Goal: Information Seeking & Learning: Check status

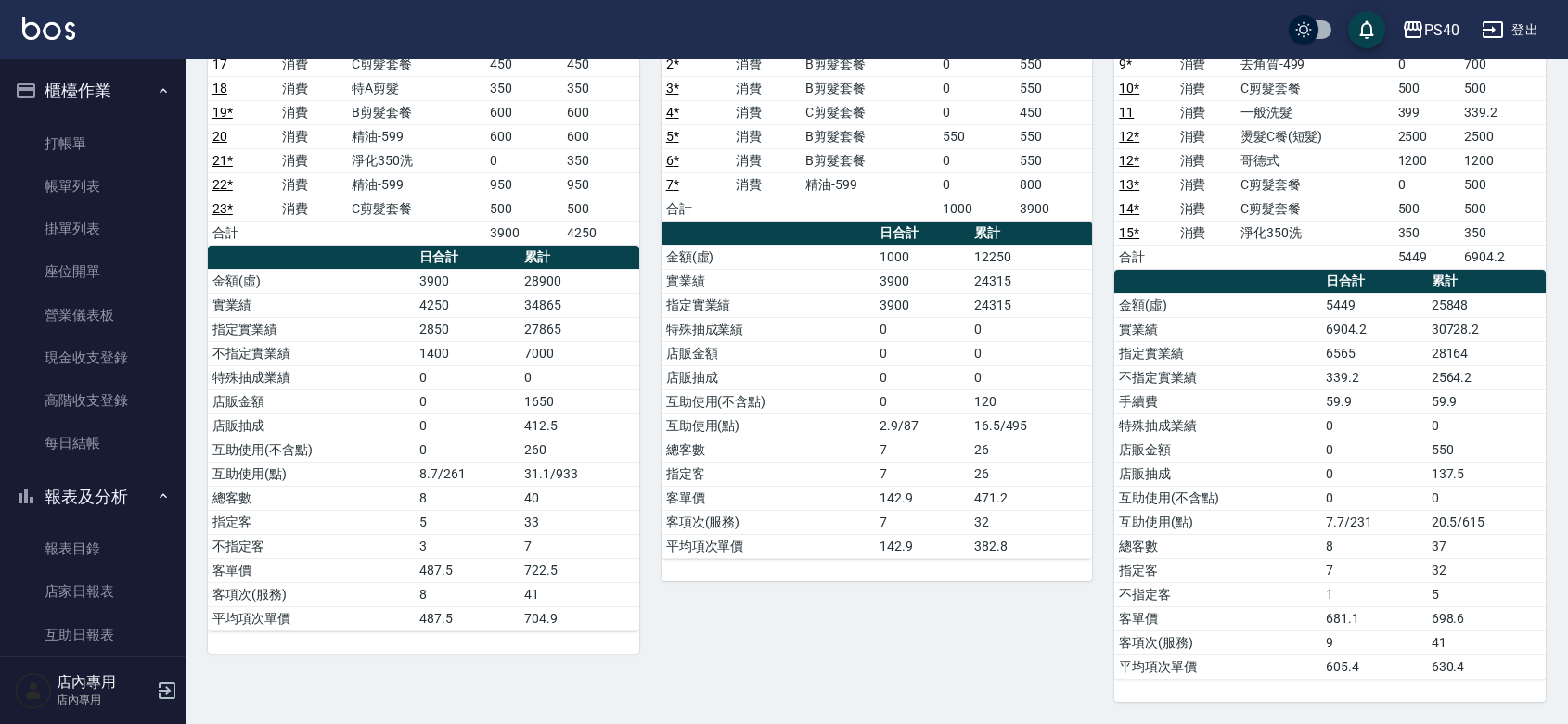
scroll to position [270, 0]
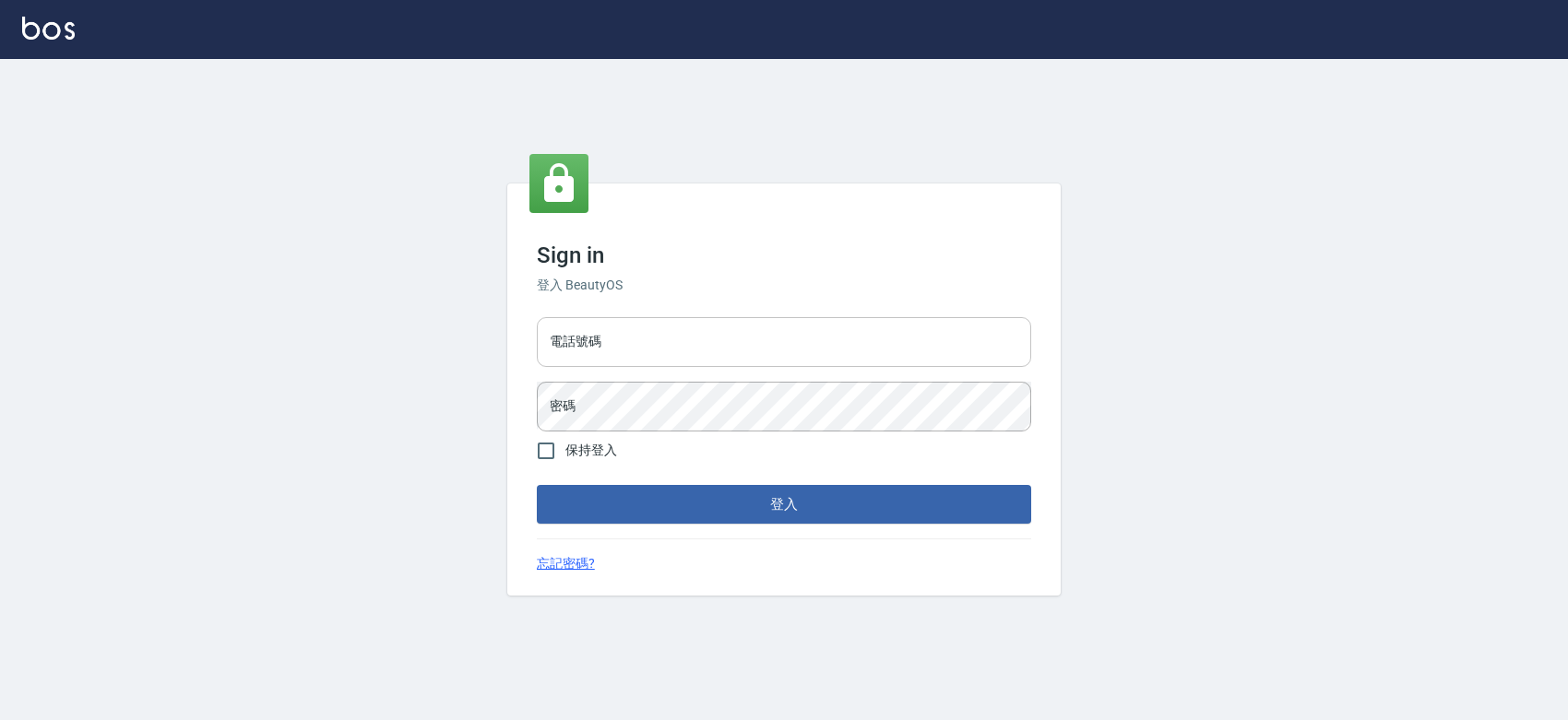
click at [662, 350] on input "電話號碼" at bounding box center [784, 342] width 495 height 50
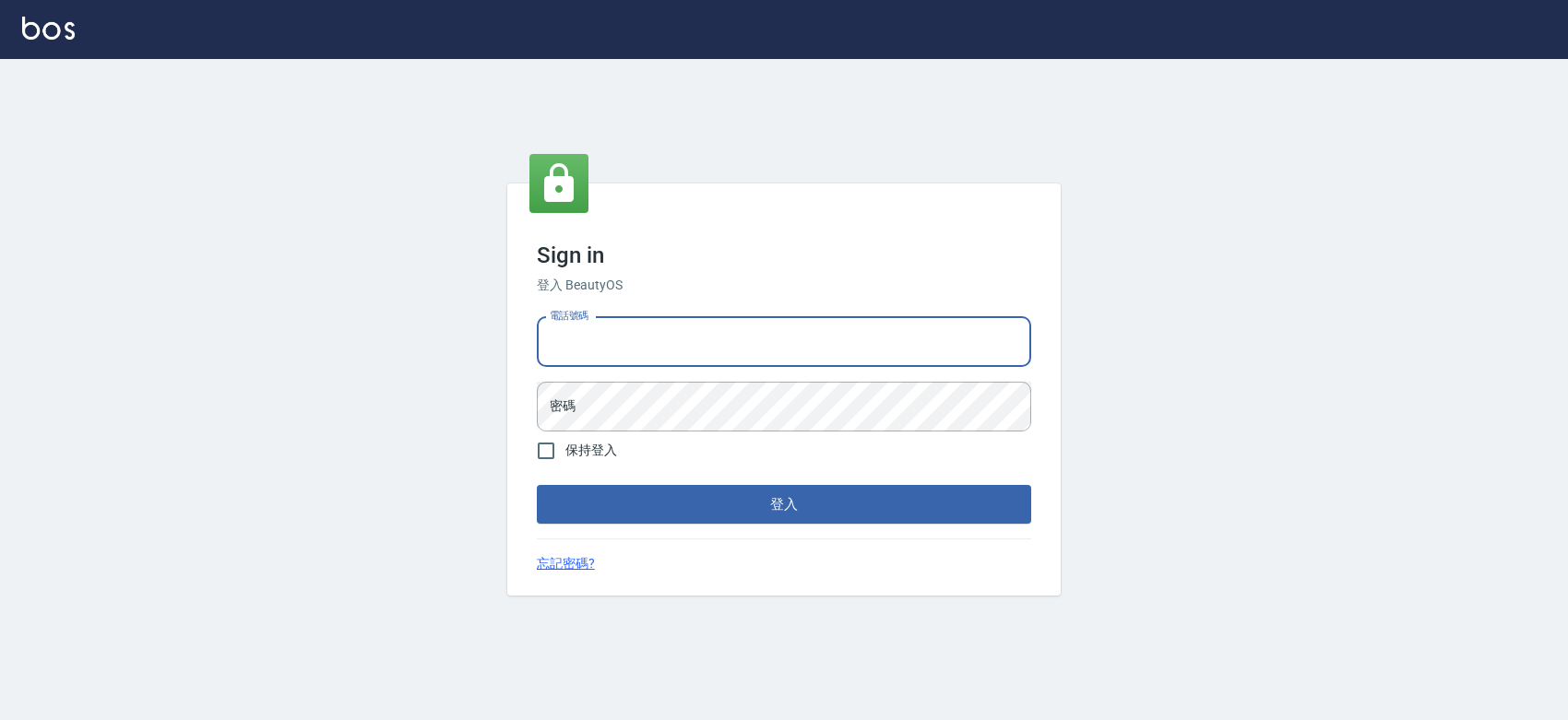
type input "0427061917"
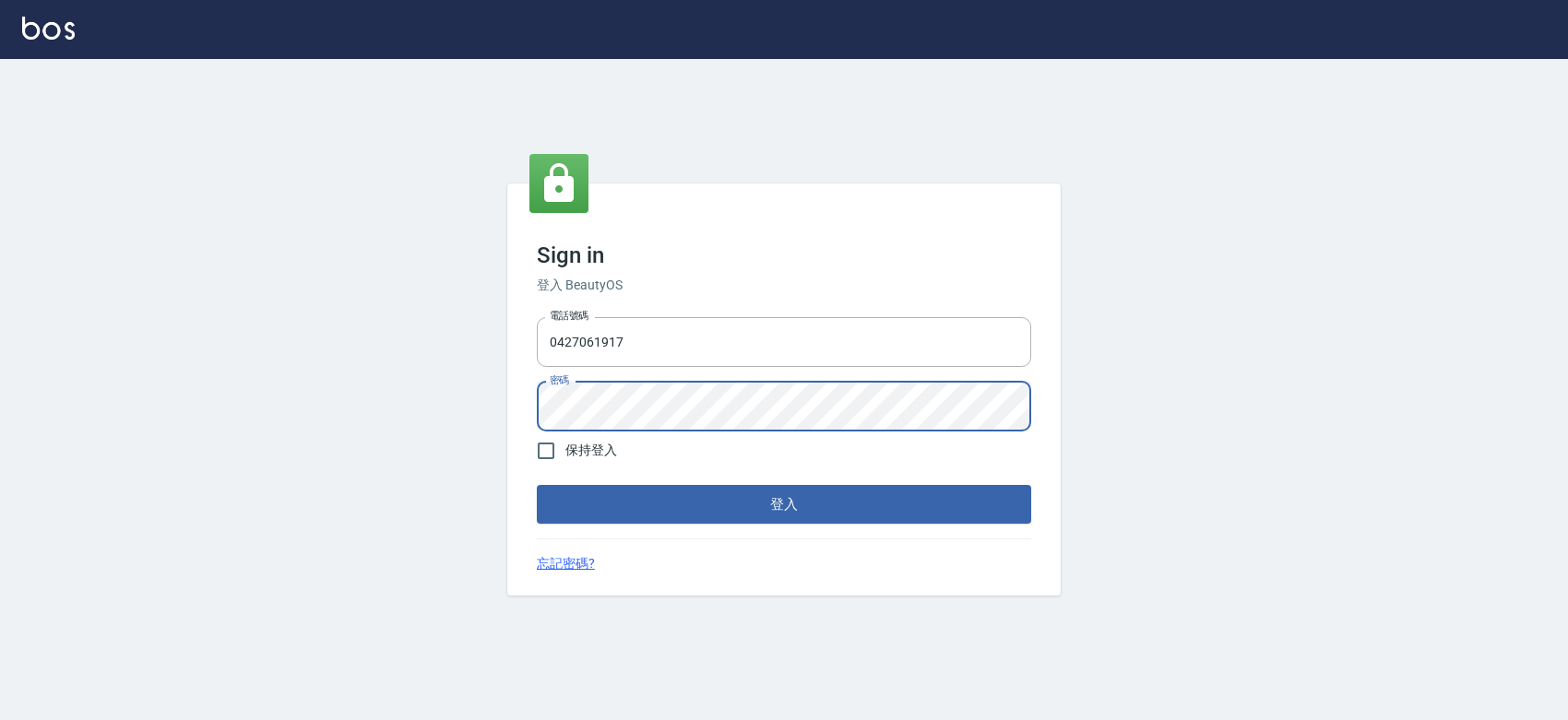
click at [537, 485] on button "登入" at bounding box center [784, 504] width 495 height 38
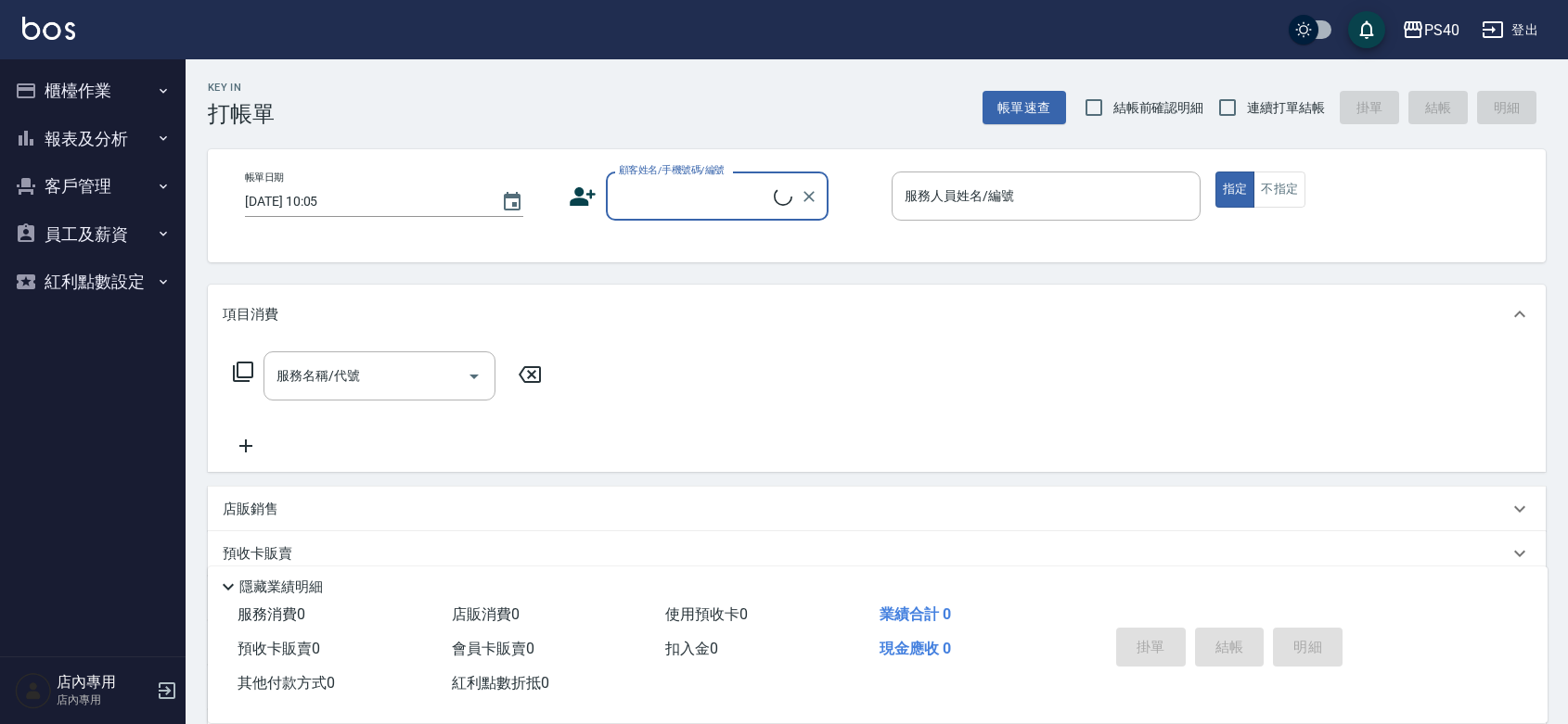
click at [145, 137] on button "報表及分析" at bounding box center [93, 139] width 171 height 48
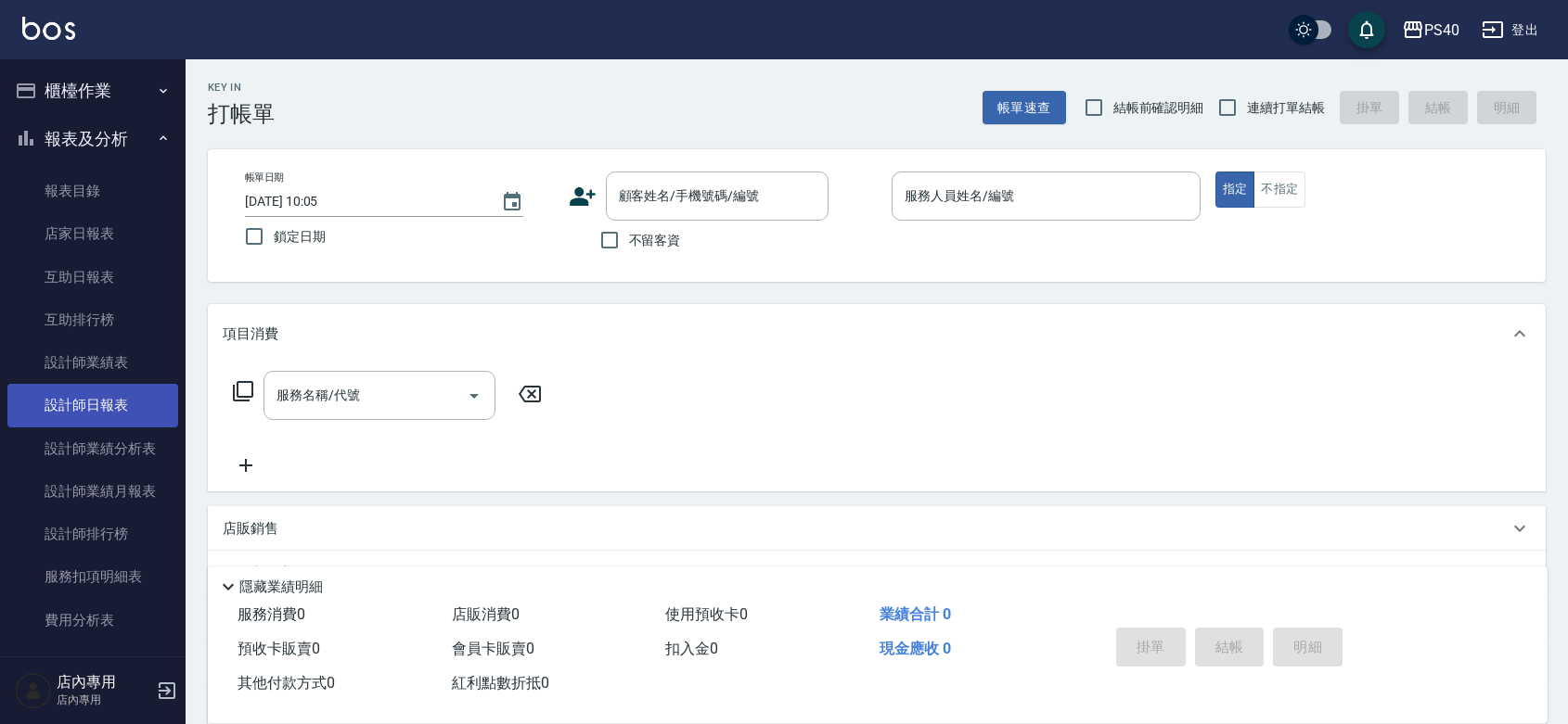
click at [109, 406] on link "設計師日報表" at bounding box center [93, 405] width 171 height 42
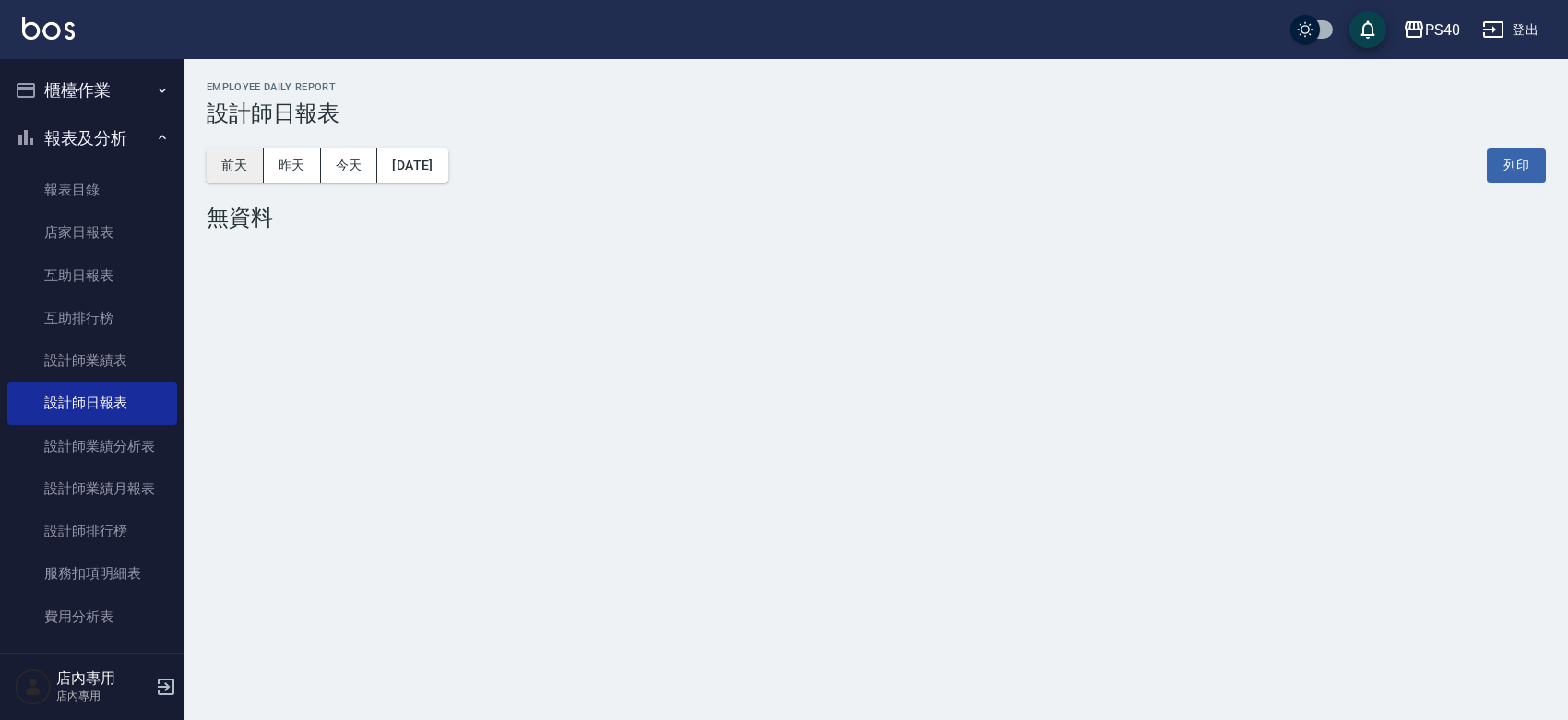
click at [245, 172] on button "前天" at bounding box center [235, 165] width 57 height 34
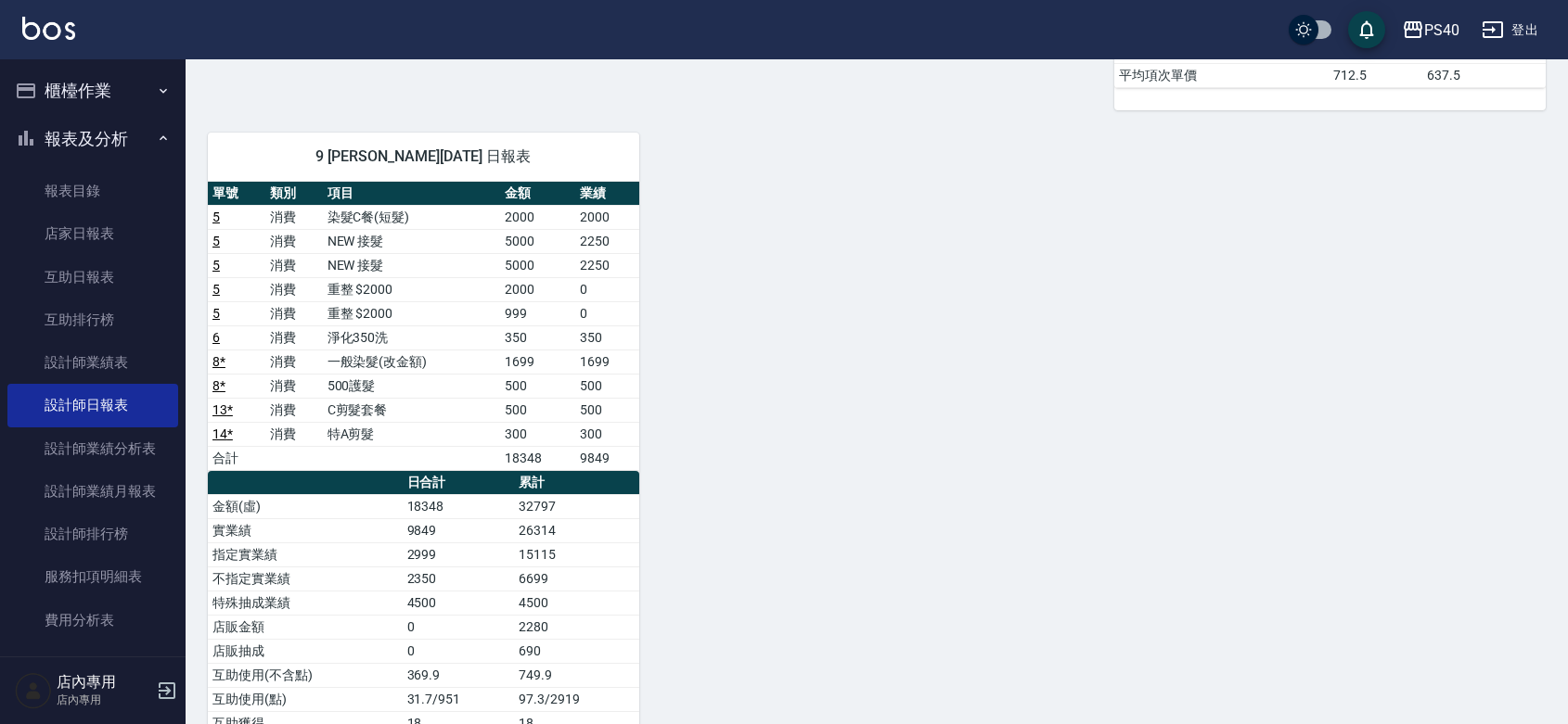
scroll to position [761, 0]
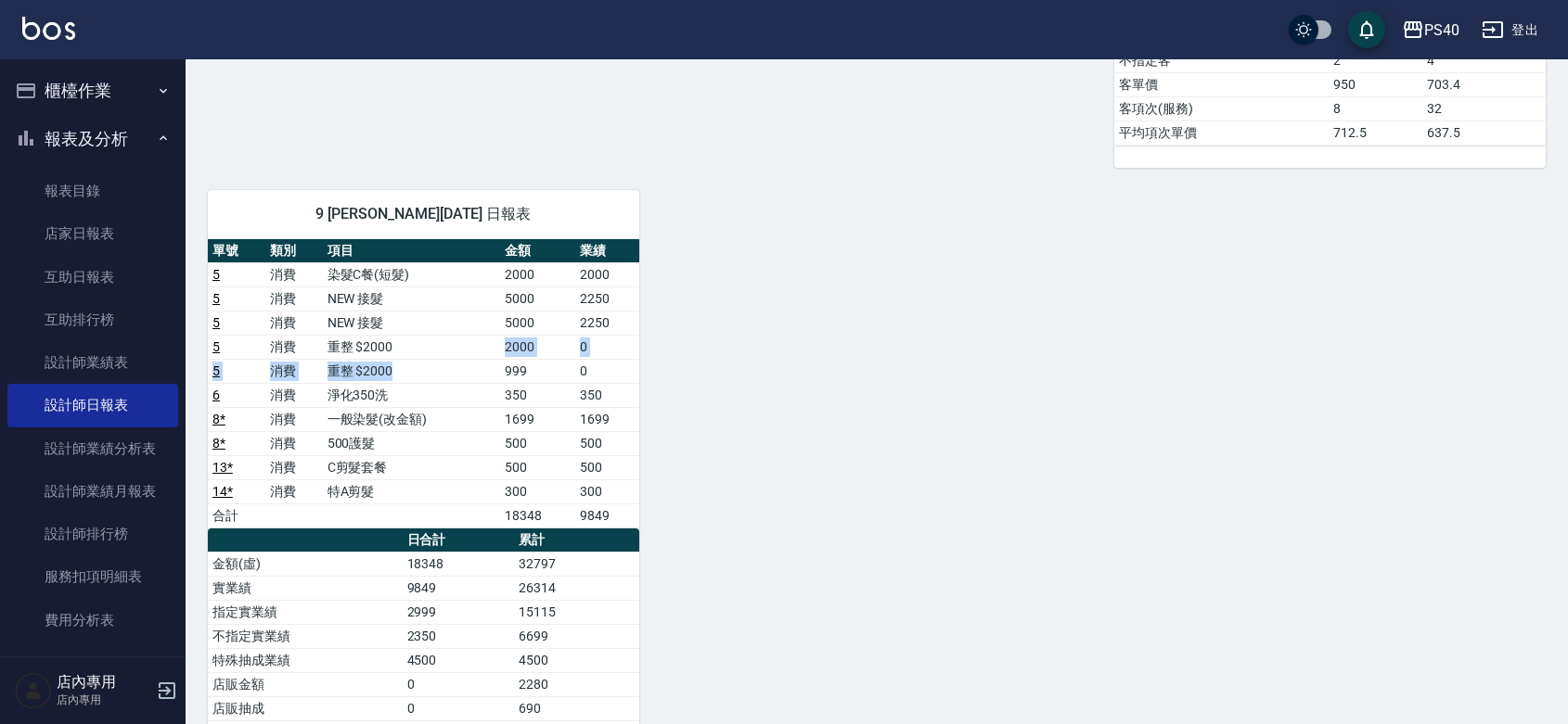
drag, startPoint x: 403, startPoint y: 346, endPoint x: 409, endPoint y: 377, distance: 31.6
click at [409, 377] on tbody "5 消費 染髮C餐(短髮) 2000 2000 5 消費 NEW 接髮 5000 2250 5 消費 NEW 接髮 5000 2250 5 消費 重整 $20…" at bounding box center [423, 395] width 431 height 265
click at [425, 355] on td "重整 $2000" at bounding box center [412, 347] width 178 height 25
